Goal: Transaction & Acquisition: Book appointment/travel/reservation

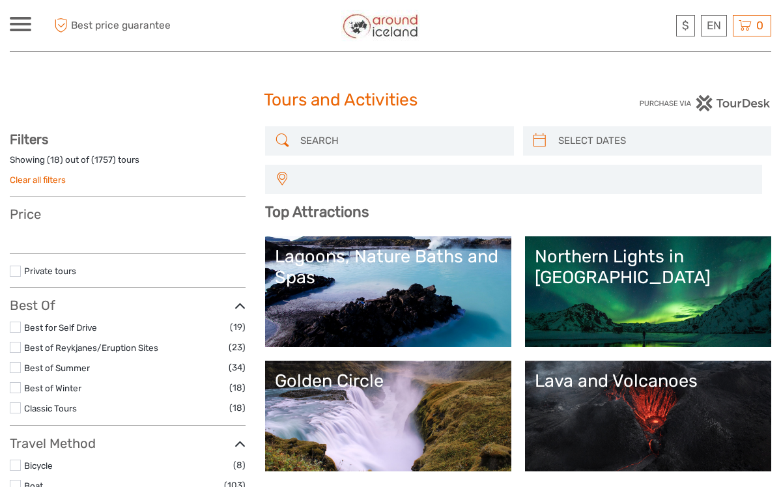
select select
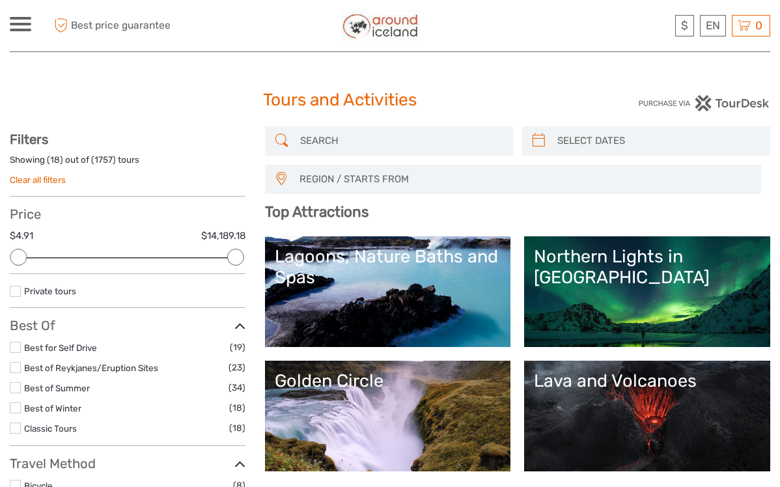
click at [298, 143] on input "search" at bounding box center [401, 141] width 212 height 23
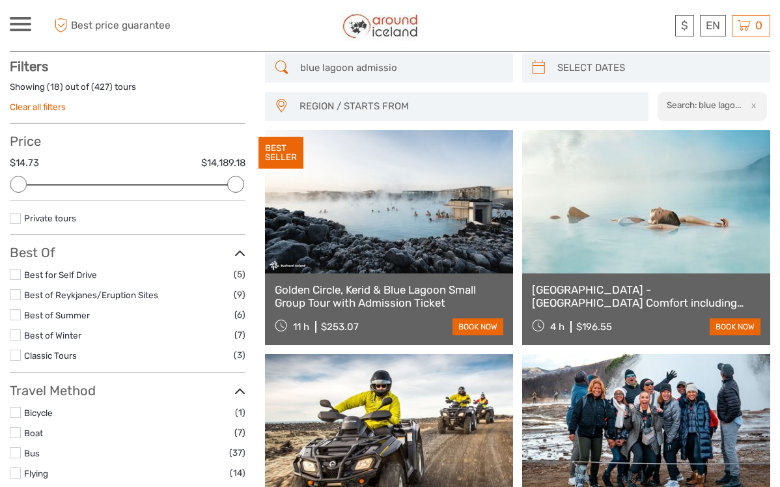
scroll to position [74, 0]
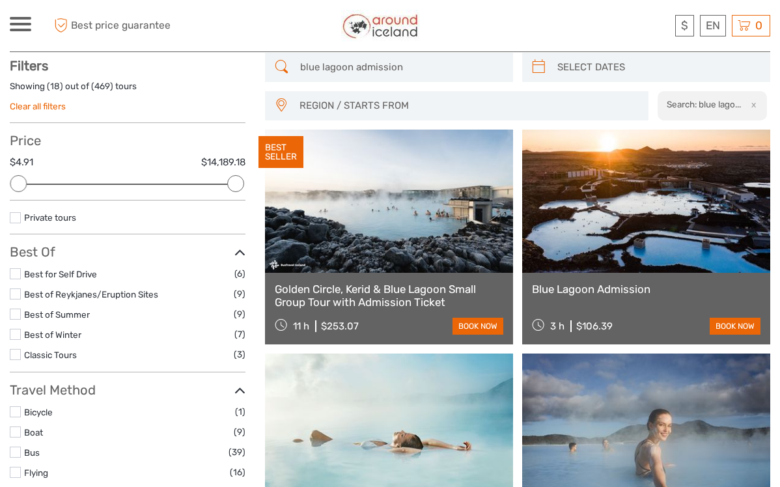
type input "blue lagoon admission"
click at [591, 229] on link at bounding box center [646, 201] width 248 height 143
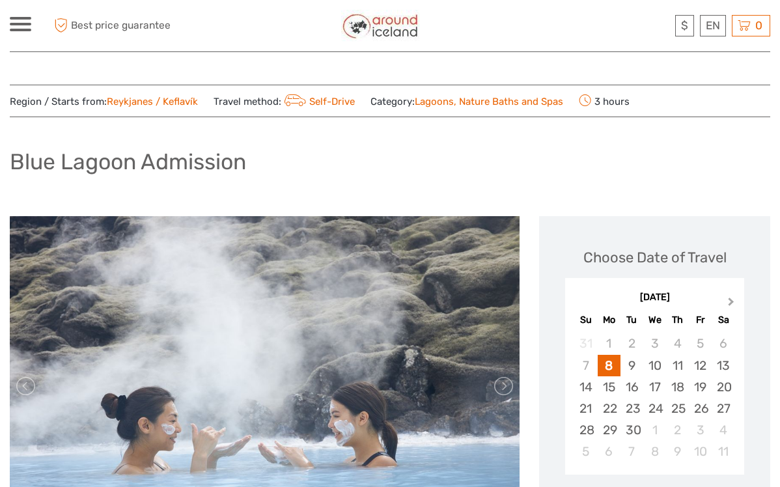
click at [733, 300] on button "Next Month" at bounding box center [732, 304] width 21 height 21
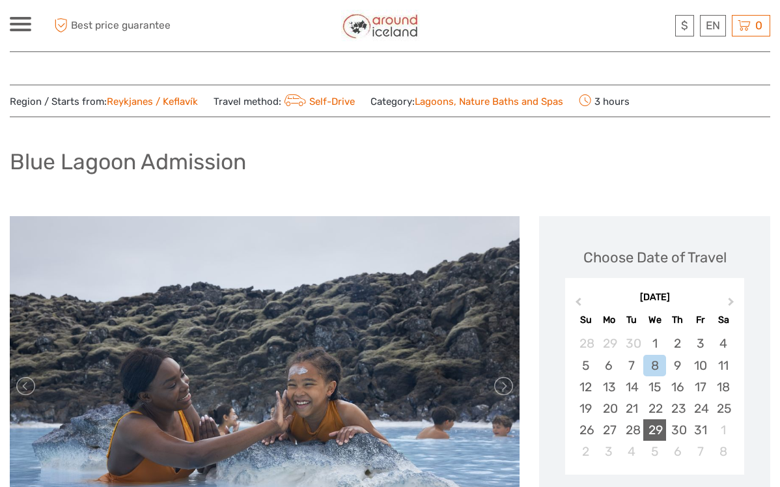
click at [657, 425] on div "29" at bounding box center [655, 429] width 23 height 21
click at [659, 432] on div "29" at bounding box center [655, 429] width 23 height 21
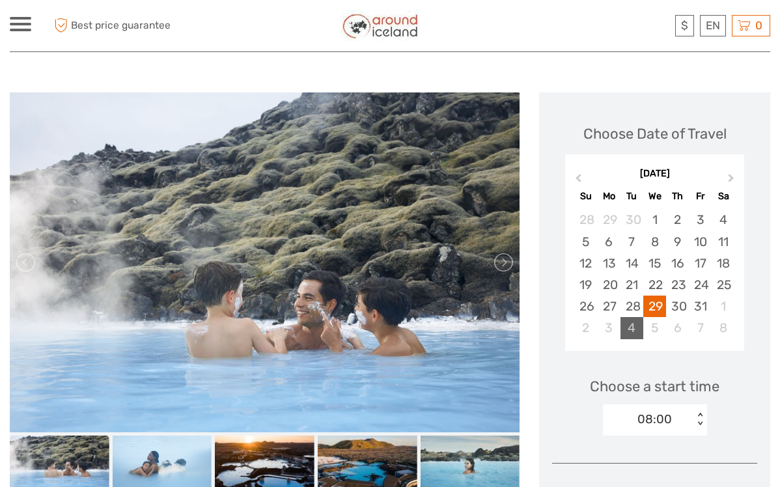
scroll to position [125, 0]
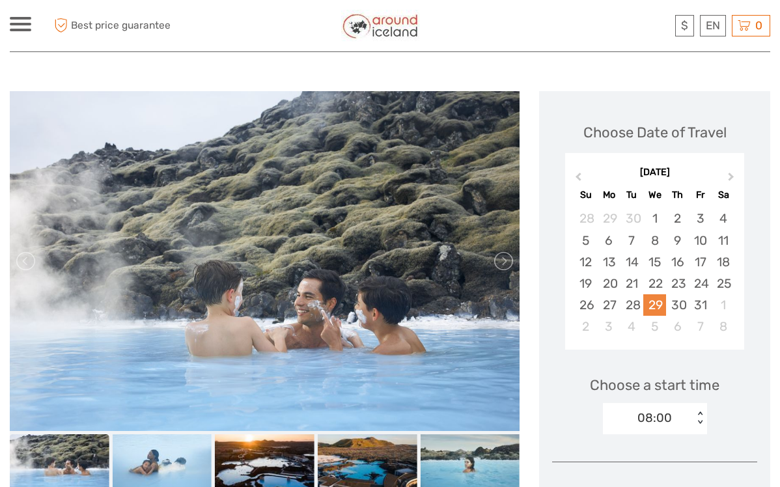
click at [662, 300] on div "29" at bounding box center [655, 304] width 23 height 21
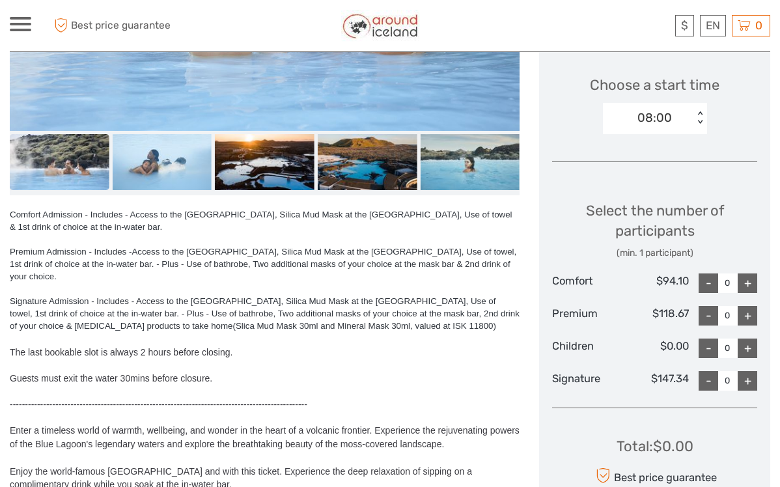
scroll to position [432, 0]
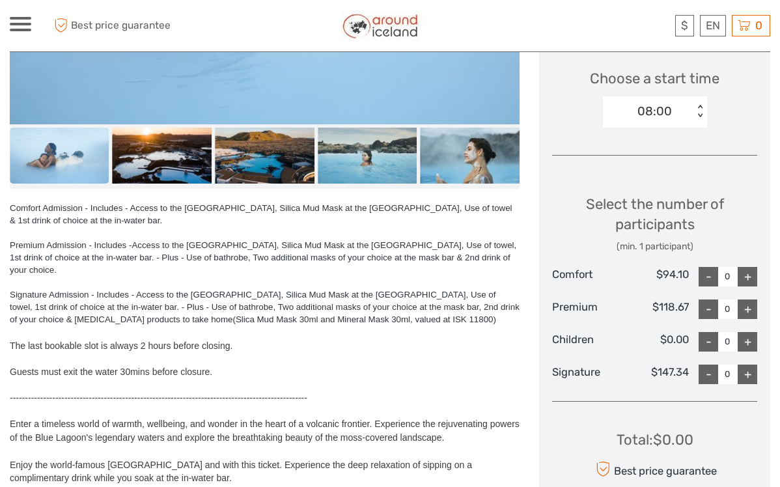
click at [748, 273] on div "+" at bounding box center [748, 277] width 20 height 20
click at [750, 272] on div "+" at bounding box center [748, 277] width 20 height 20
type input "2"
